Goal: Share content

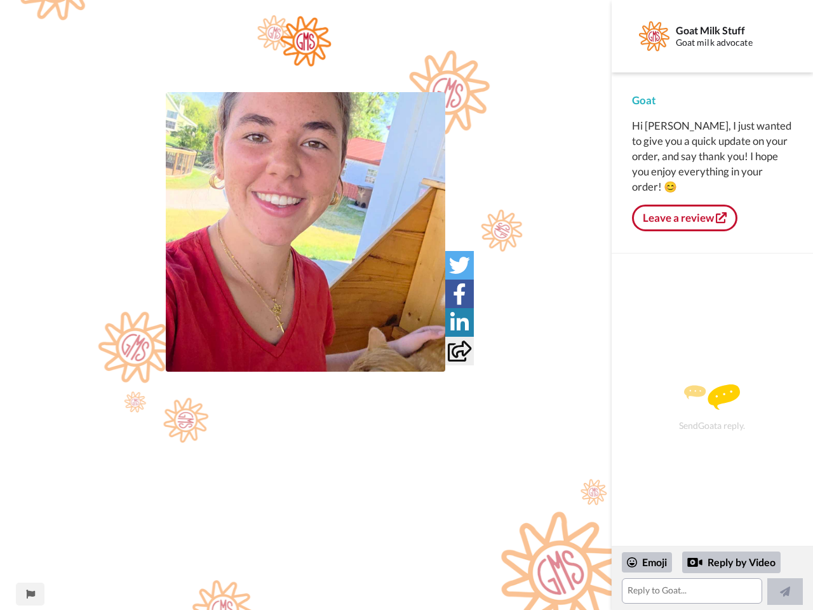
click at [306, 54] on img at bounding box center [306, 41] width 52 height 51
click at [306, 232] on img at bounding box center [306, 232] width 280 height 280
click at [459, 265] on icon at bounding box center [459, 265] width 21 height 21
click at [459, 294] on icon at bounding box center [459, 293] width 13 height 21
click at [459, 322] on icon at bounding box center [459, 322] width 18 height 21
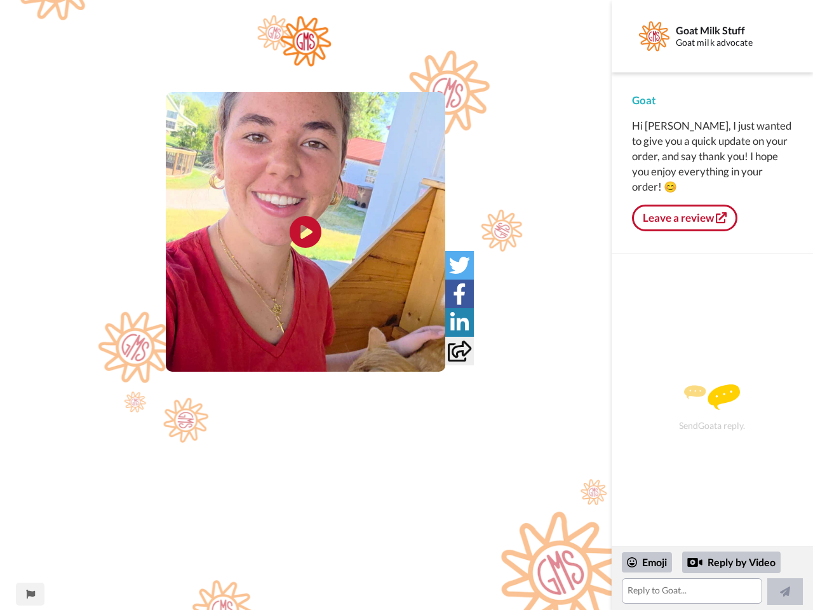
click at [459, 351] on icon at bounding box center [460, 351] width 24 height 21
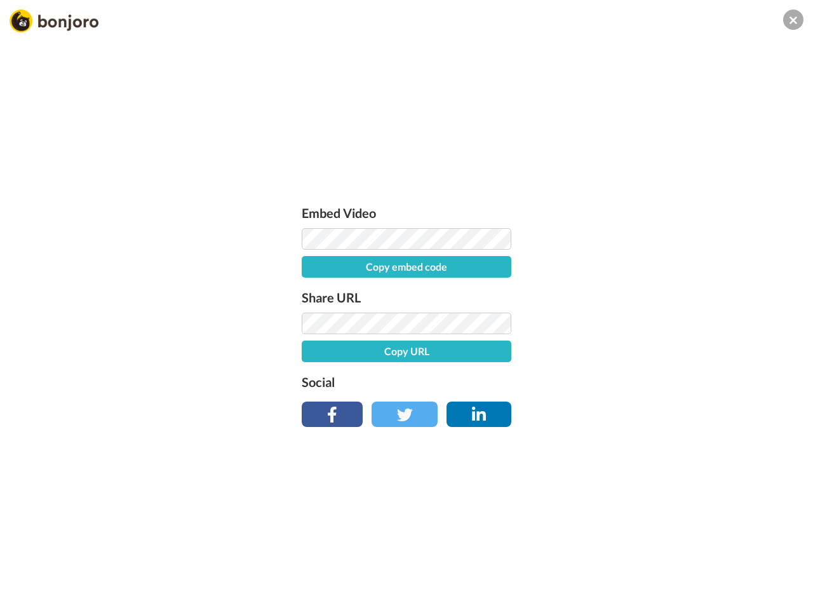
click at [30, 594] on div "Embed Video Copy embed code Share URL Copy URL Social" at bounding box center [406, 374] width 813 height 610
click at [712, 578] on div "Embed Video Copy embed code Share URL Copy URL Social" at bounding box center [406, 374] width 813 height 610
click at [647, 562] on div "Embed Video Copy embed code Share URL Copy URL Social" at bounding box center [406, 374] width 813 height 610
click at [732, 562] on div "Embed Video Copy embed code Share URL Copy URL Social" at bounding box center [406, 374] width 813 height 610
